Goal: Task Accomplishment & Management: Manage account settings

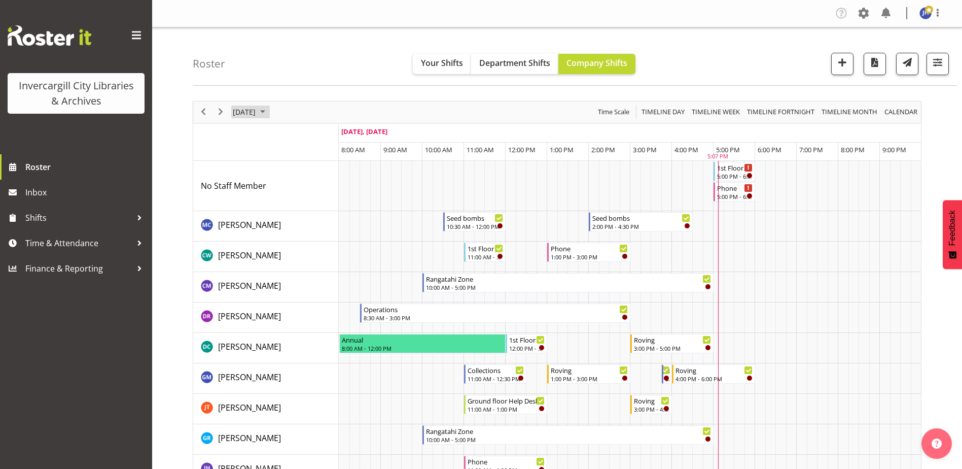
click at [269, 111] on span "September 2025" at bounding box center [263, 111] width 12 height 13
click at [236, 243] on span "28" at bounding box center [243, 241] width 15 height 15
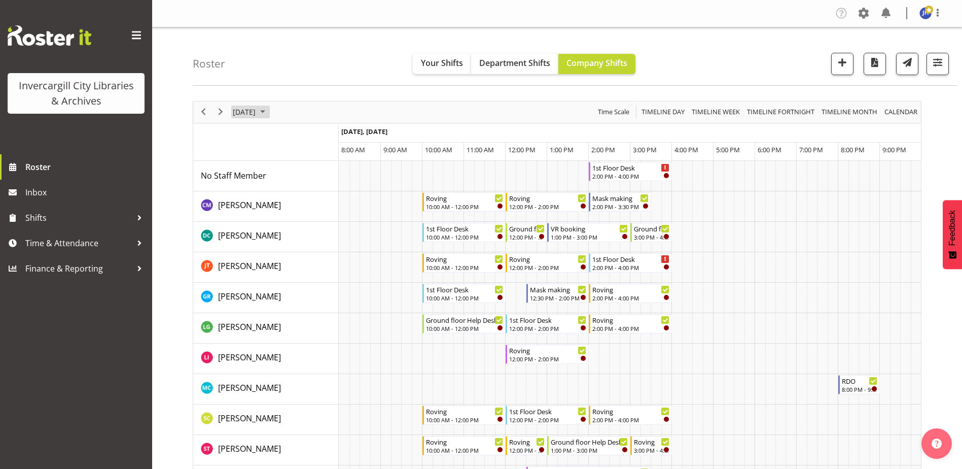
click at [269, 111] on span "September 2025" at bounding box center [263, 111] width 12 height 13
click at [260, 243] on span "29" at bounding box center [259, 241] width 15 height 15
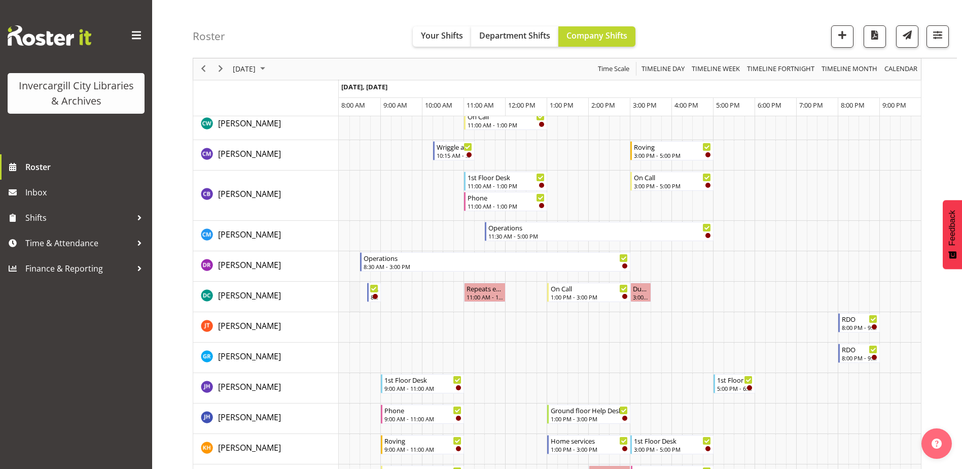
scroll to position [203, 0]
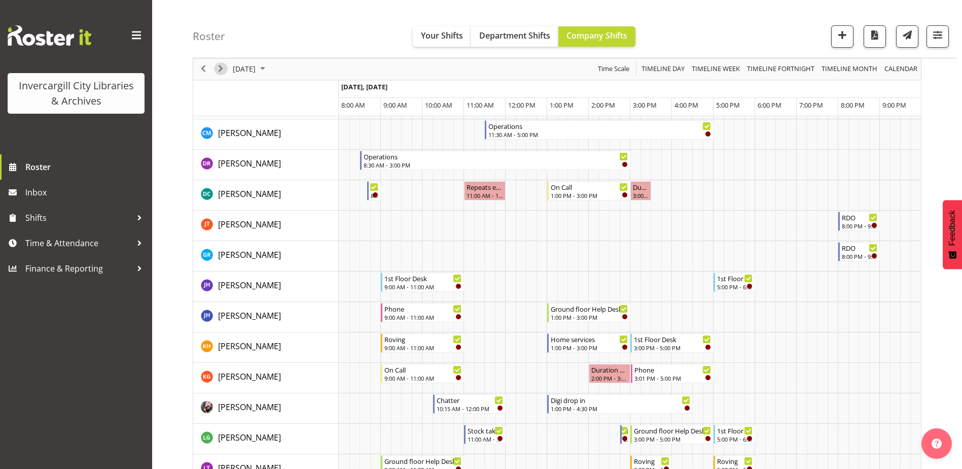
click at [222, 68] on span "Next" at bounding box center [221, 69] width 12 height 13
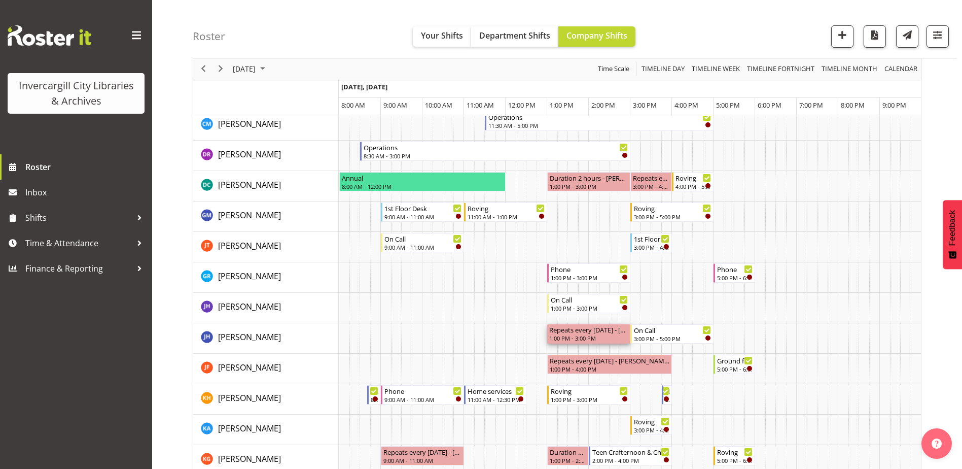
click at [569, 334] on div "Repeats every tuesday - Jillian Hunter 1:00 PM - 3:00 PM" at bounding box center [588, 333] width 79 height 19
click at [588, 333] on div "Repeats every tuesday - Jillian Hunter" at bounding box center [588, 329] width 79 height 10
click at [622, 331] on div "Repeats every tuesday - Jillian Hunter" at bounding box center [588, 329] width 79 height 10
click at [608, 331] on div "Repeats every tuesday - Jillian Hunter" at bounding box center [588, 329] width 79 height 10
click at [224, 67] on span "Next" at bounding box center [221, 69] width 12 height 13
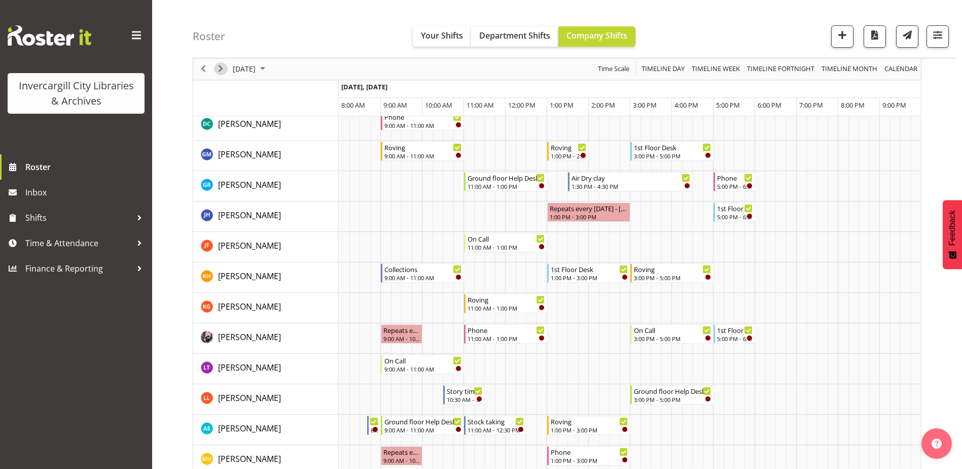
click at [226, 70] on span "Next" at bounding box center [221, 69] width 12 height 13
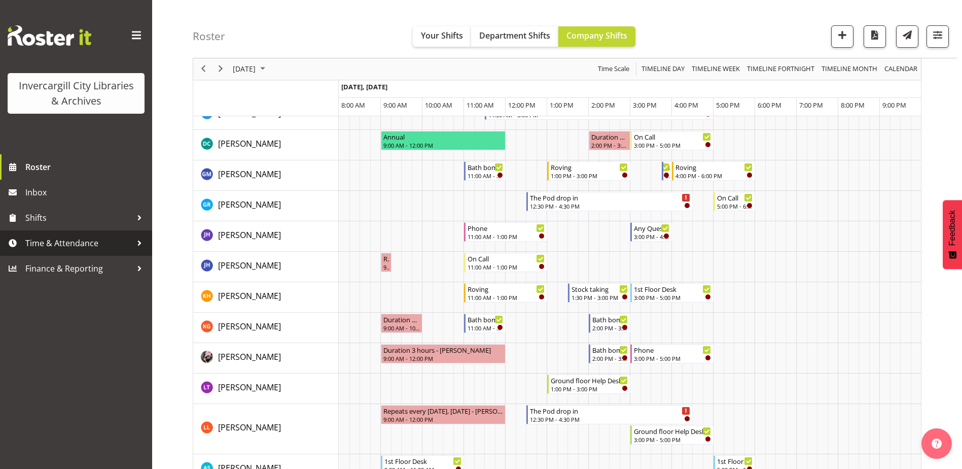
click at [51, 244] on span "Time & Attendance" at bounding box center [78, 242] width 106 height 15
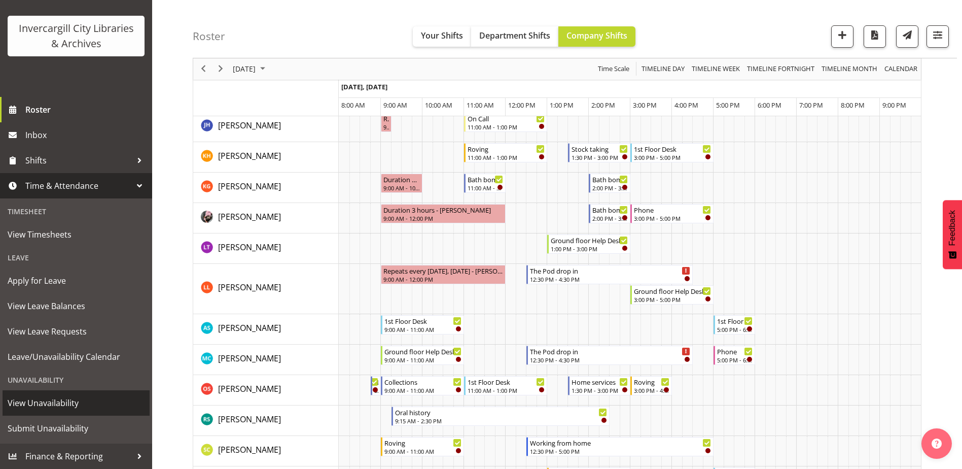
scroll to position [406, 0]
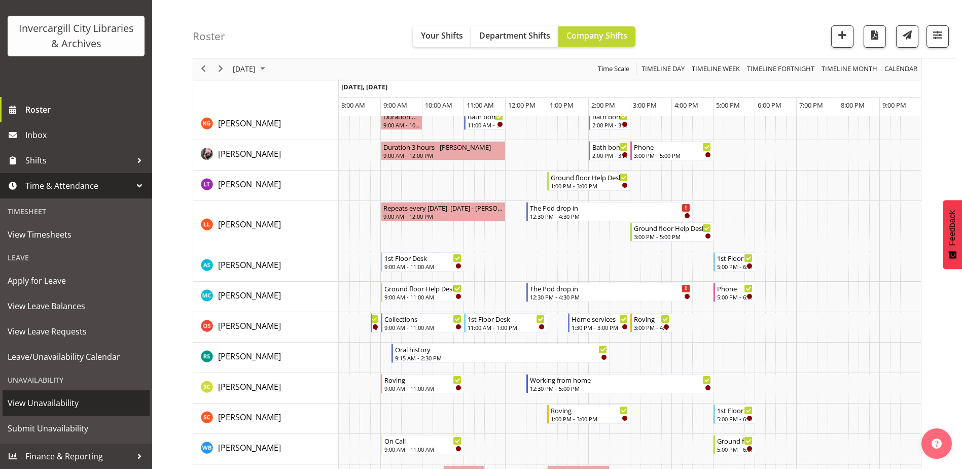
click at [46, 402] on span "View Unavailability" at bounding box center [76, 402] width 137 height 15
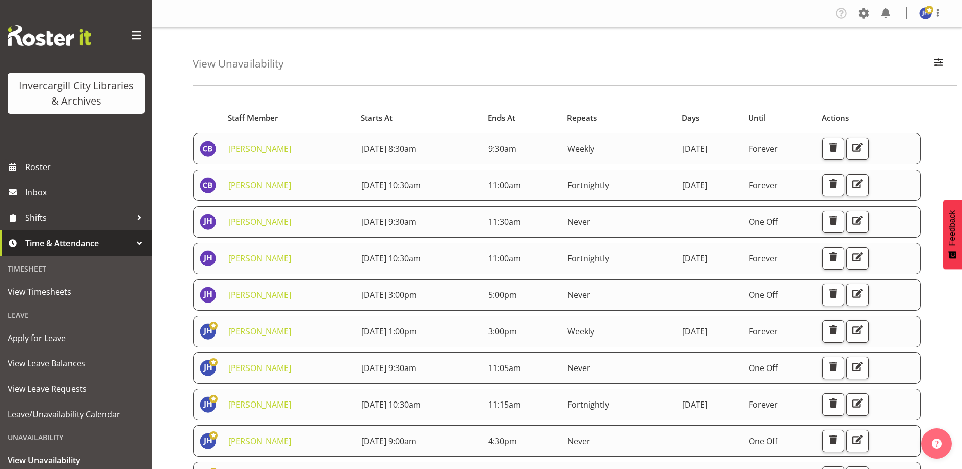
click at [169, 290] on div "View Unavailability Search Search for a particular employee Showing current una…" at bounding box center [557, 392] width 810 height 730
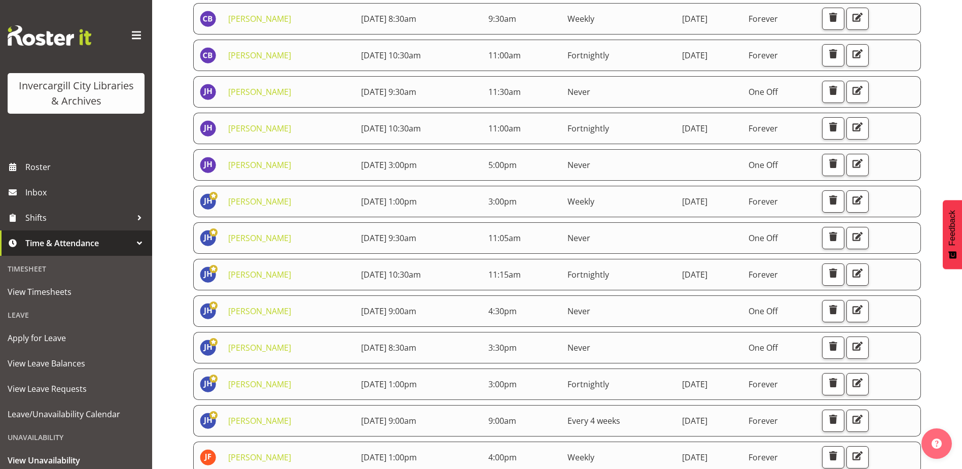
scroll to position [152, 0]
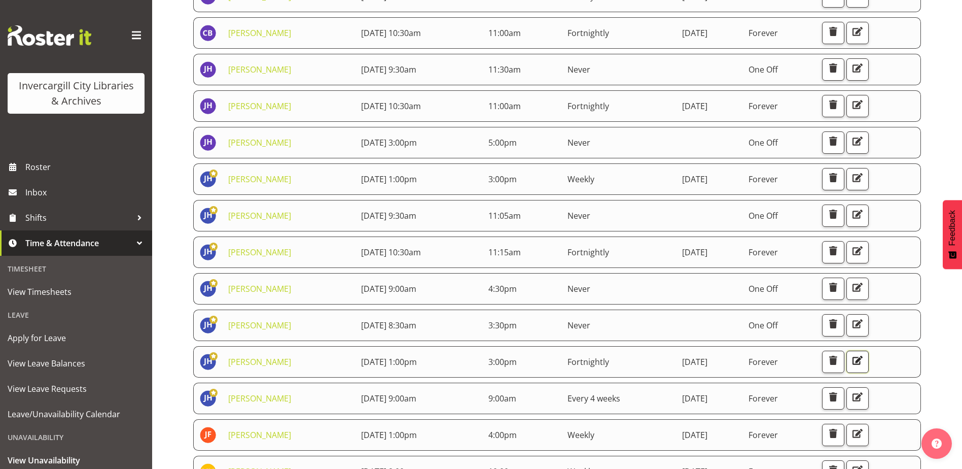
click at [864, 361] on span "button" at bounding box center [857, 359] width 13 height 13
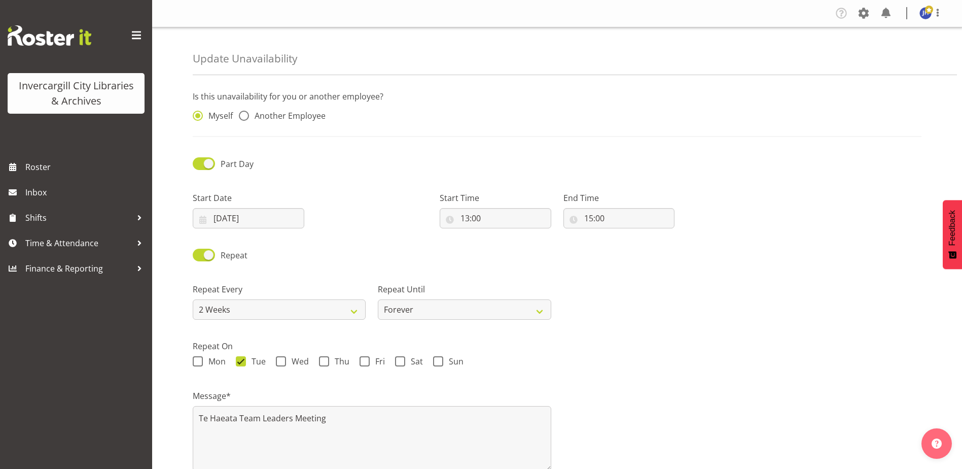
select select "2weeks"
click at [936, 11] on span at bounding box center [938, 13] width 12 height 12
drag, startPoint x: 874, startPoint y: 56, endPoint x: 854, endPoint y: 52, distance: 20.1
click at [873, 56] on link "Log Out" at bounding box center [894, 53] width 97 height 18
